Goal: Feedback & Contribution: Leave review/rating

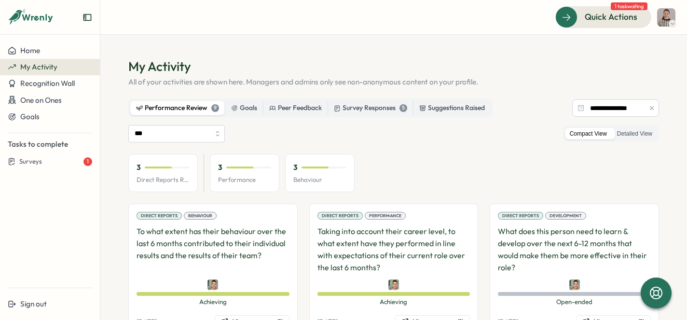
click at [232, 178] on p "Performance" at bounding box center [244, 180] width 53 height 9
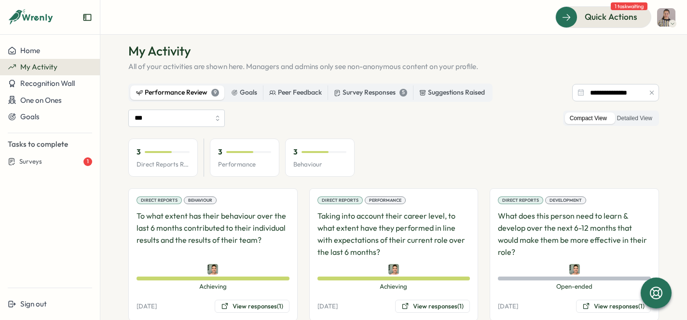
scroll to position [37, 0]
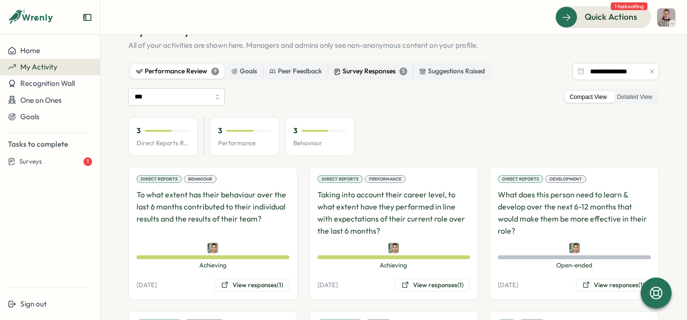
click at [391, 71] on div "Survey Responses 5" at bounding box center [370, 71] width 73 height 11
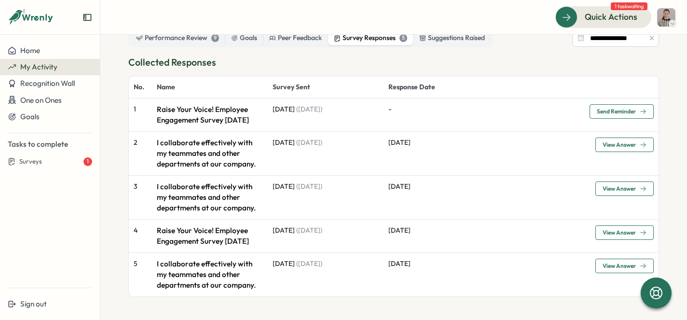
scroll to position [0, 0]
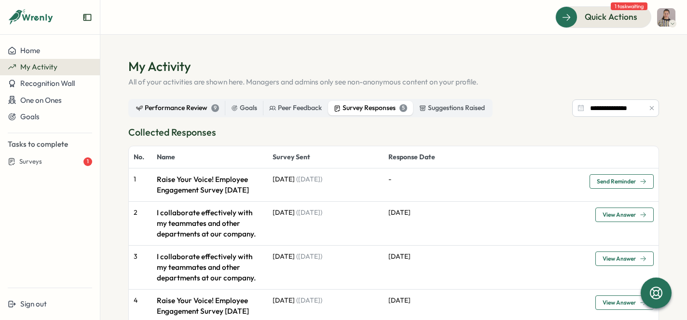
click at [200, 110] on div "Performance Review 9" at bounding box center [177, 108] width 83 height 11
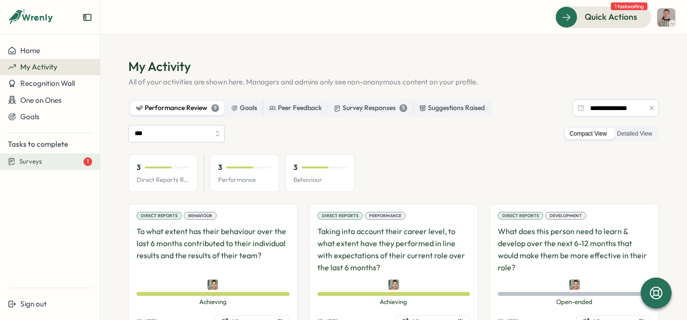
click at [67, 162] on div "Surveys 1" at bounding box center [55, 161] width 73 height 9
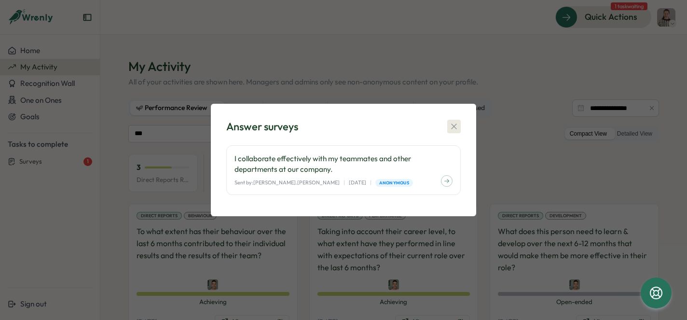
click at [458, 126] on icon "button" at bounding box center [454, 127] width 10 height 10
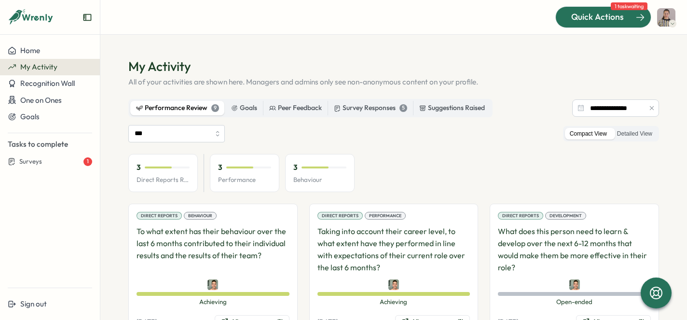
click at [618, 15] on span "Quick Actions" at bounding box center [598, 17] width 53 height 13
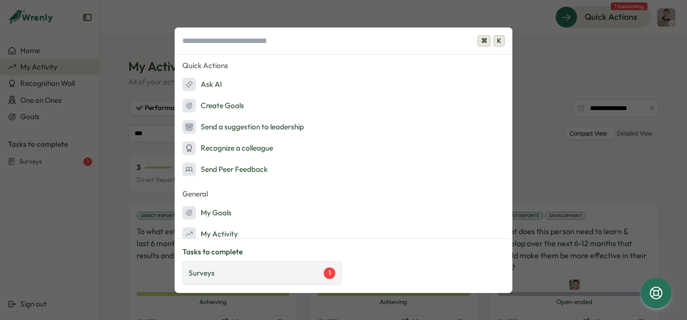
click at [255, 279] on div "Surveys 1" at bounding box center [261, 273] width 159 height 24
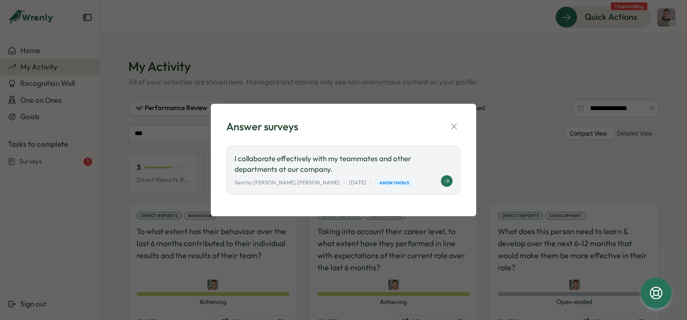
click at [405, 167] on p "I collaborate effectively with my teammates and other departments at our compan…" at bounding box center [344, 164] width 218 height 21
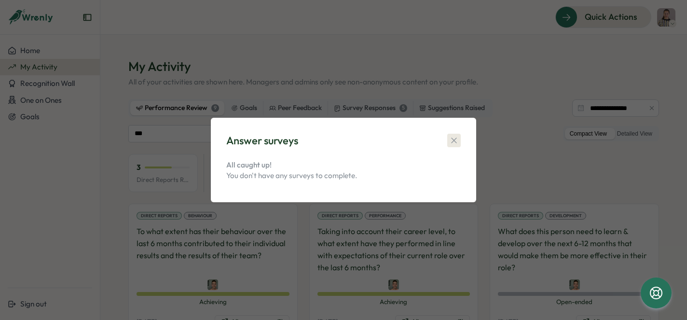
click at [457, 140] on icon "button" at bounding box center [454, 141] width 10 height 10
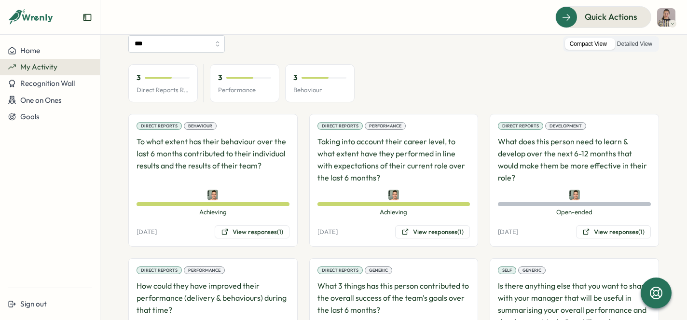
scroll to position [93, 0]
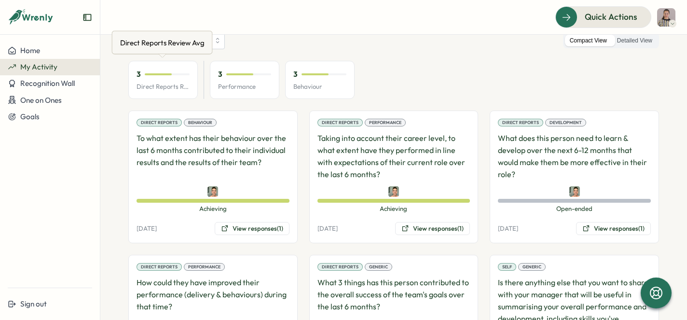
click at [182, 86] on p "Direct Reports Review Avg" at bounding box center [163, 87] width 53 height 9
click at [195, 121] on div "Behaviour" at bounding box center [200, 123] width 33 height 8
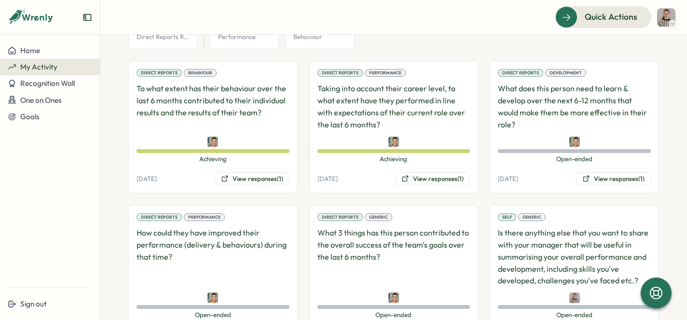
scroll to position [159, 0]
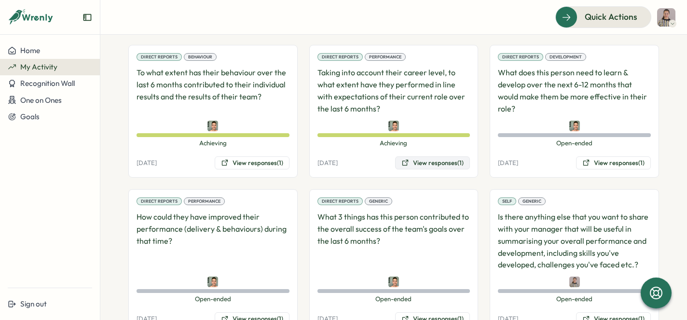
click at [416, 165] on button "View responses (1)" at bounding box center [432, 163] width 75 height 14
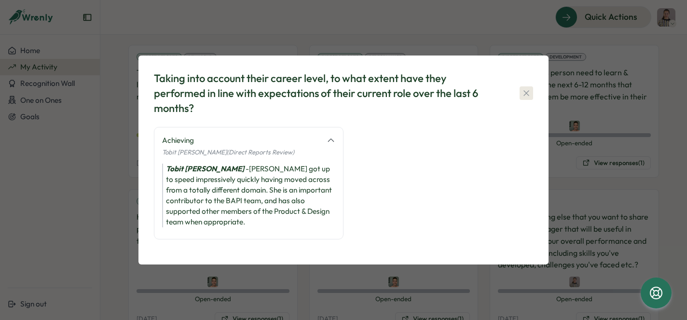
click at [527, 96] on icon "button" at bounding box center [526, 92] width 5 height 5
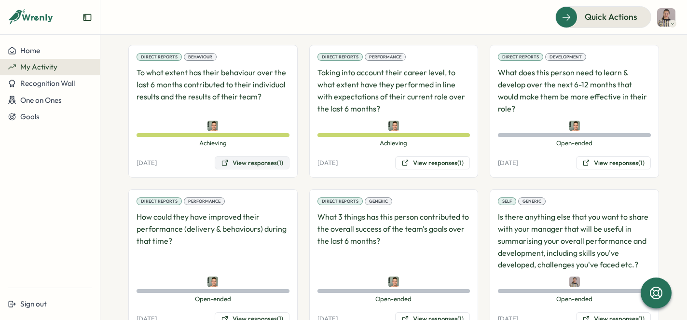
click at [257, 166] on button "View responses (1)" at bounding box center [252, 163] width 75 height 14
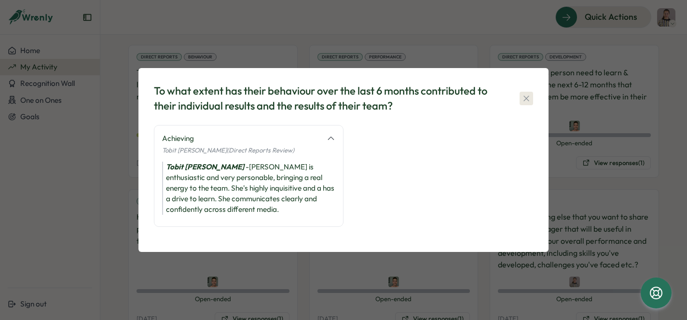
click at [528, 98] on icon "button" at bounding box center [527, 99] width 10 height 10
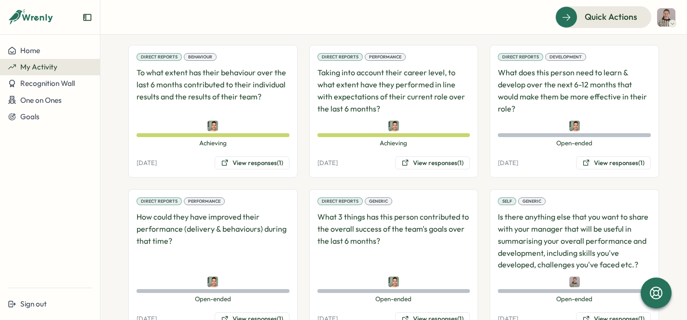
click at [416, 169] on div "Direct Reports Performance Taking into account their career level, to what exte…" at bounding box center [393, 111] width 169 height 133
click at [405, 164] on icon at bounding box center [406, 163] width 8 height 8
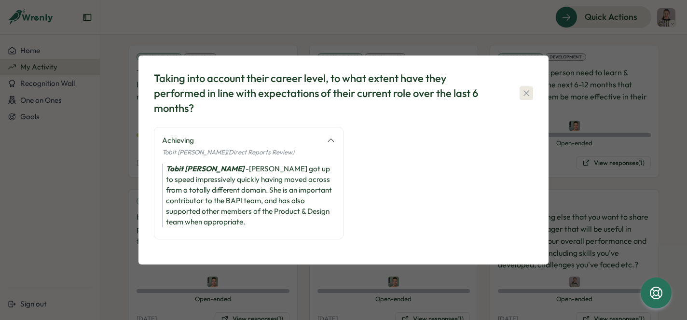
click at [525, 97] on icon "button" at bounding box center [527, 93] width 10 height 10
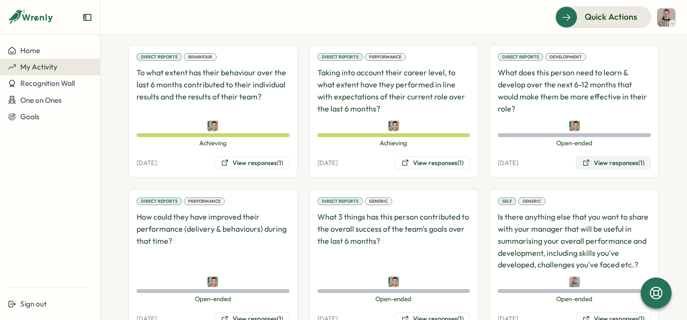
click at [594, 159] on button "View responses (1)" at bounding box center [613, 163] width 75 height 14
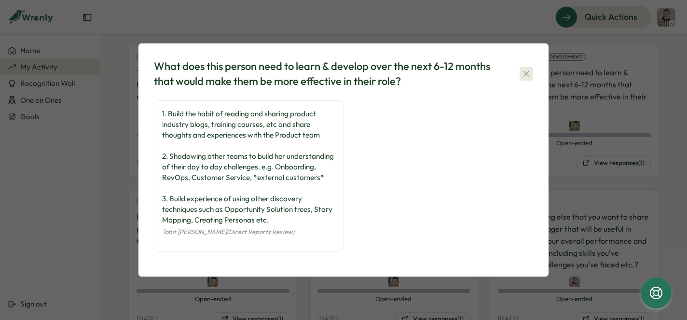
click at [529, 70] on icon "button" at bounding box center [527, 74] width 10 height 10
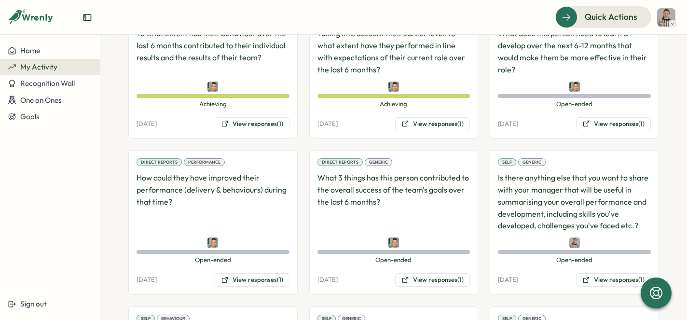
scroll to position [209, 0]
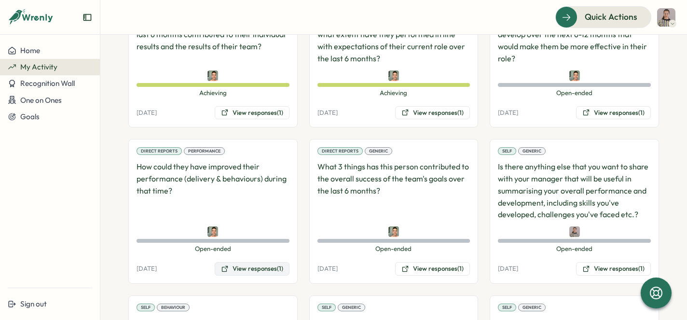
click at [255, 264] on button "View responses (1)" at bounding box center [252, 269] width 75 height 14
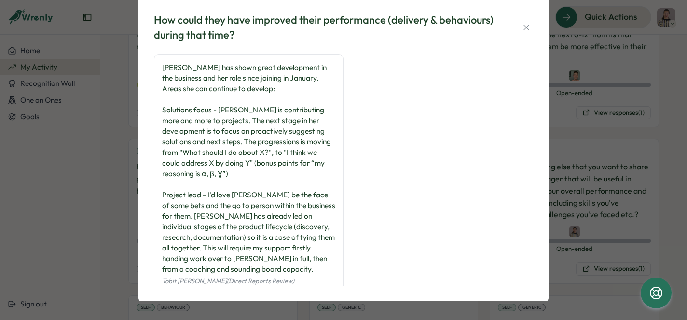
scroll to position [0, 0]
click at [522, 23] on icon "button" at bounding box center [527, 28] width 10 height 10
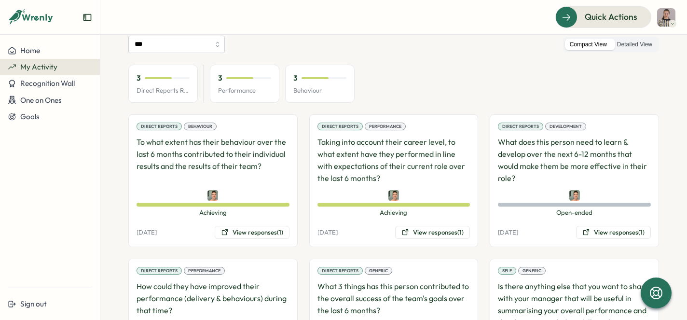
scroll to position [87, 0]
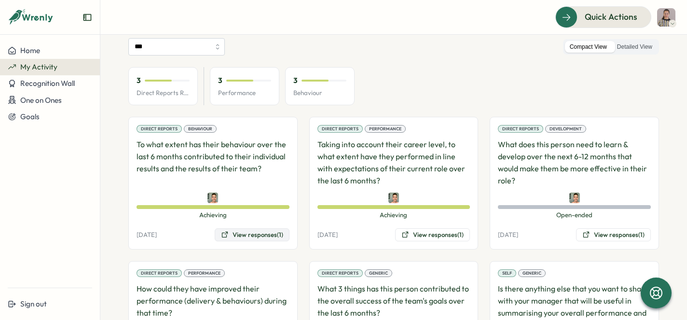
click at [264, 238] on button "View responses (1)" at bounding box center [252, 235] width 75 height 14
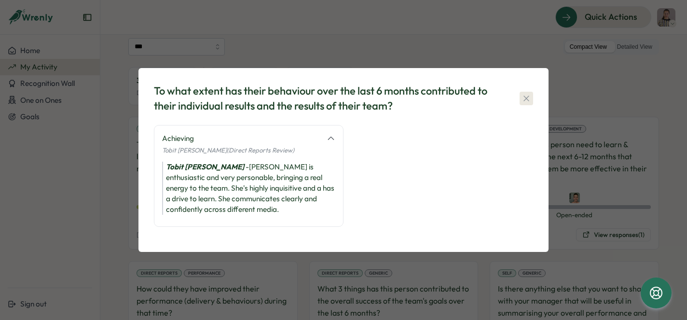
click at [528, 98] on icon "button" at bounding box center [527, 99] width 10 height 10
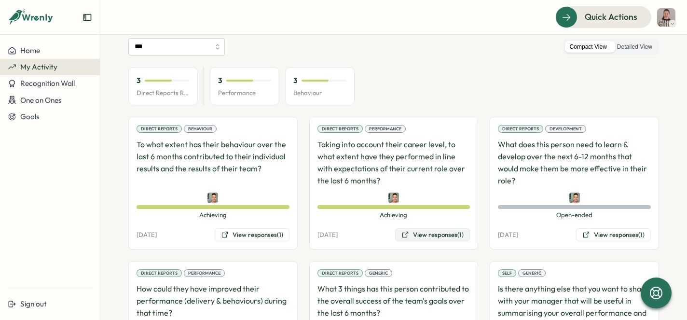
click at [419, 236] on button "View responses (1)" at bounding box center [432, 235] width 75 height 14
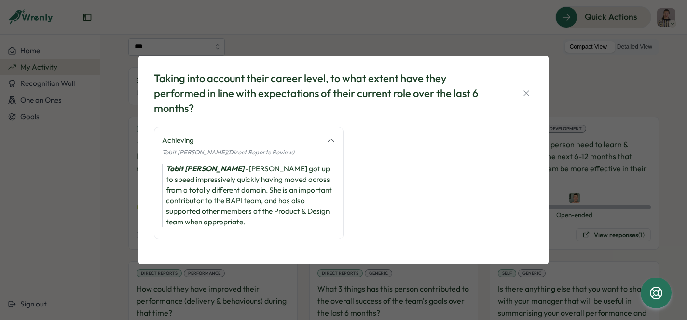
click at [530, 106] on div "Taking into account their career level, to what extent have they performed in l…" at bounding box center [343, 93] width 379 height 44
click at [528, 98] on icon "button" at bounding box center [527, 93] width 10 height 10
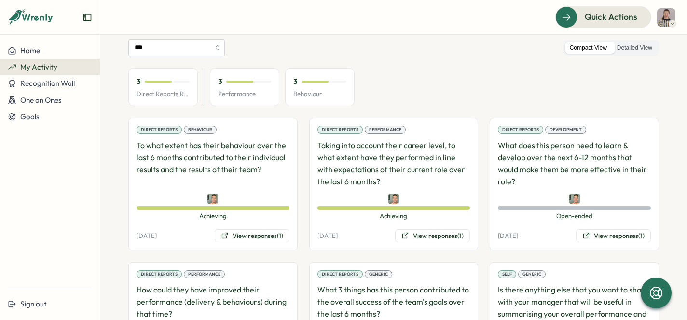
scroll to position [84, 0]
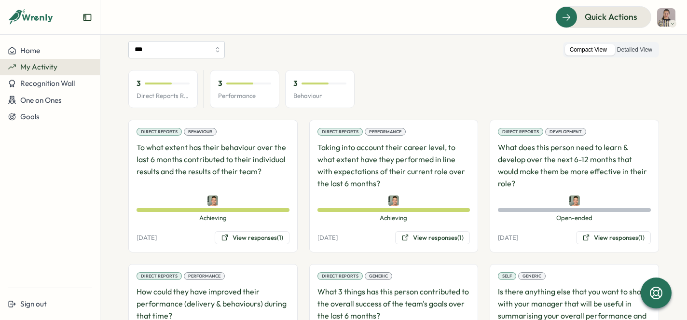
click at [638, 42] on div "Compact View Detailed View" at bounding box center [611, 50] width 96 height 16
click at [640, 47] on label "Detailed View" at bounding box center [635, 50] width 45 height 12
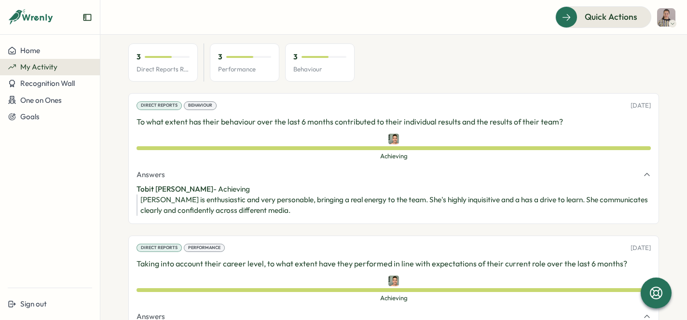
scroll to position [88, 0]
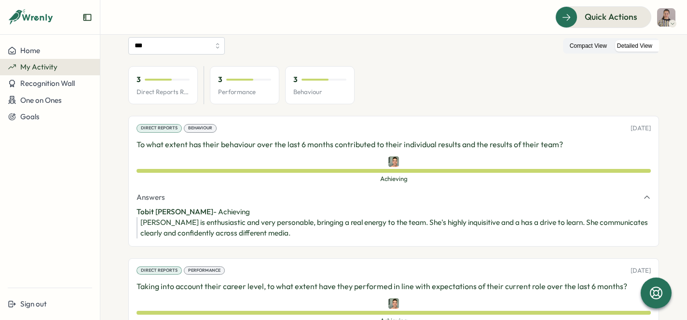
click at [594, 49] on label "Compact View" at bounding box center [588, 46] width 47 height 12
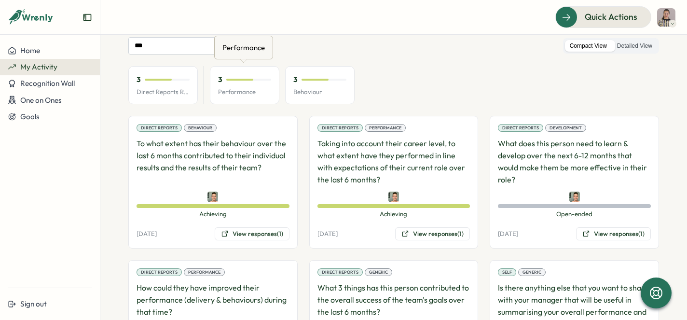
click at [251, 97] on div "3 Performance" at bounding box center [245, 85] width 70 height 39
click at [255, 88] on p "Performance" at bounding box center [244, 92] width 53 height 9
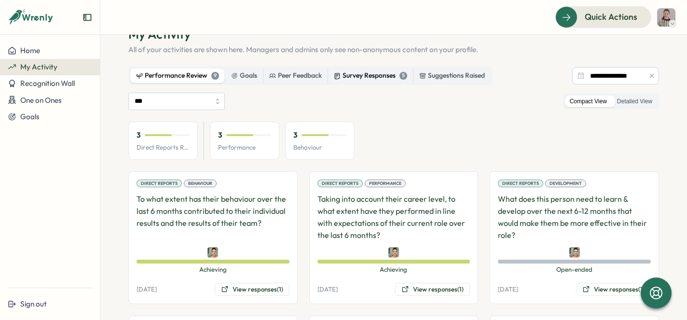
click at [373, 79] on div "Survey Responses 5" at bounding box center [370, 75] width 73 height 11
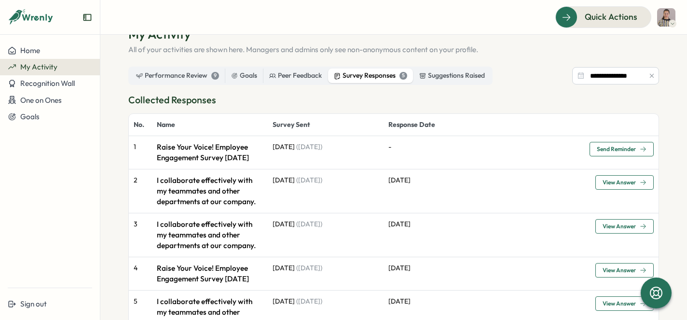
click at [191, 84] on div "Performance Review 9 Goals Peer Feedback Survey Responses 5 Suggestions Raised" at bounding box center [310, 76] width 364 height 18
click at [190, 80] on div "Performance Review 9" at bounding box center [177, 75] width 83 height 11
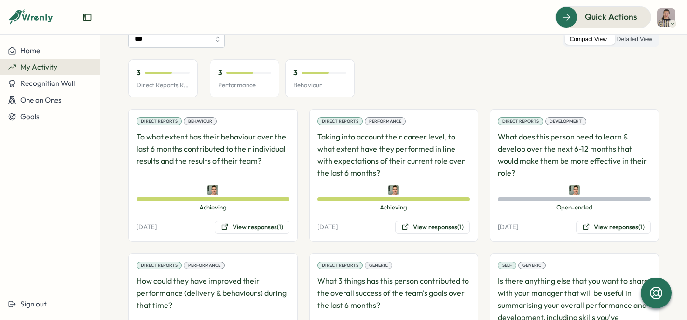
scroll to position [84, 0]
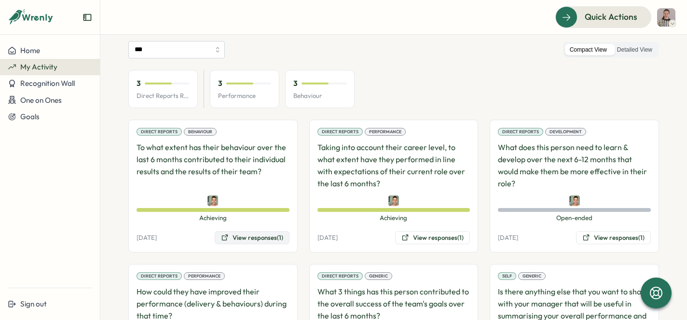
click at [244, 243] on button "View responses (1)" at bounding box center [252, 238] width 75 height 14
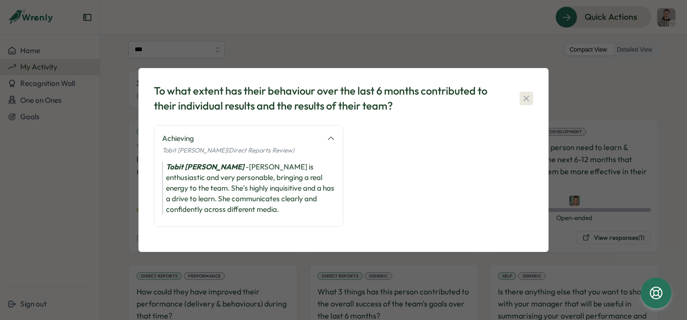
click at [529, 98] on icon "button" at bounding box center [527, 99] width 10 height 10
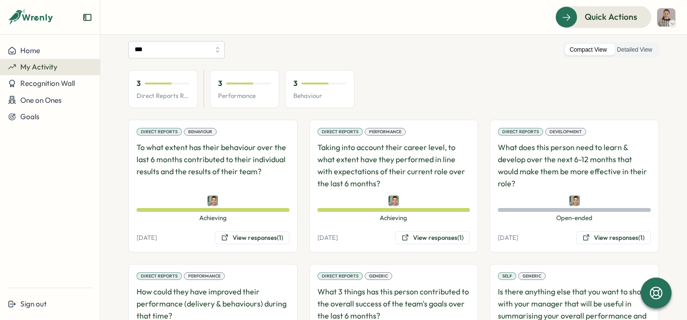
click at [401, 176] on p "Taking into account their career level, to what extent have they performed in l…" at bounding box center [394, 165] width 153 height 48
click at [419, 234] on button "View responses (1)" at bounding box center [432, 238] width 75 height 14
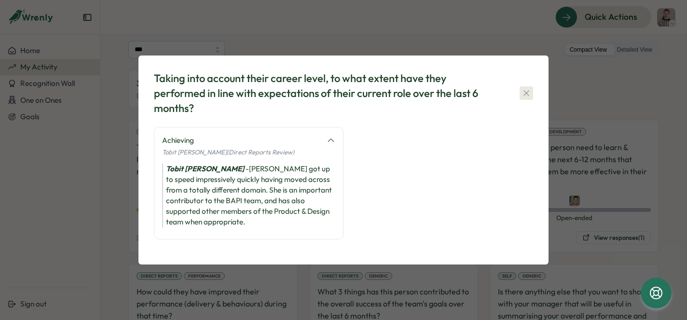
click at [523, 98] on icon "button" at bounding box center [527, 93] width 10 height 10
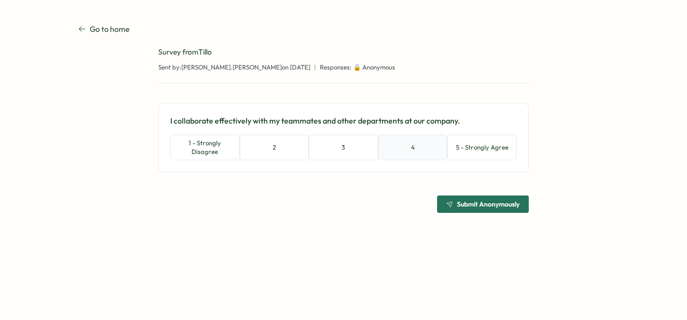
click at [408, 154] on button "4" at bounding box center [413, 148] width 70 height 26
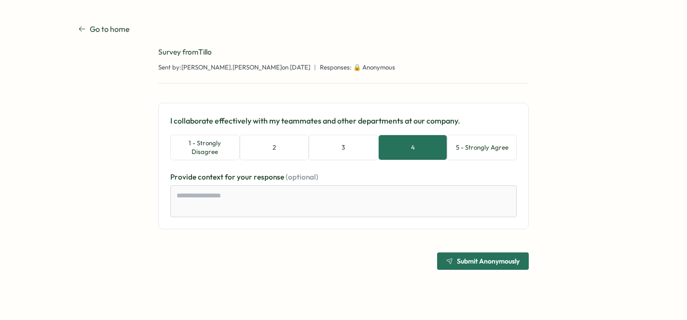
click at [478, 258] on span "Submit Anonymously" at bounding box center [488, 261] width 63 height 7
